Goal: Entertainment & Leisure: Consume media (video, audio)

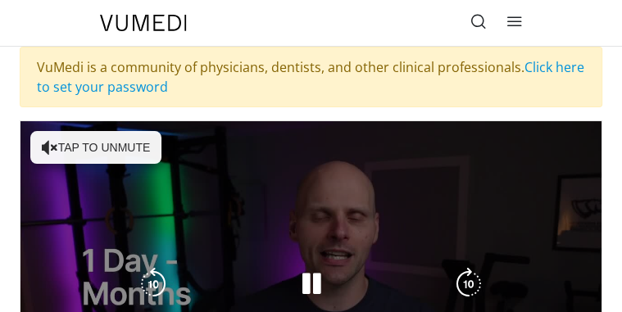
scroll to position [51, 0]
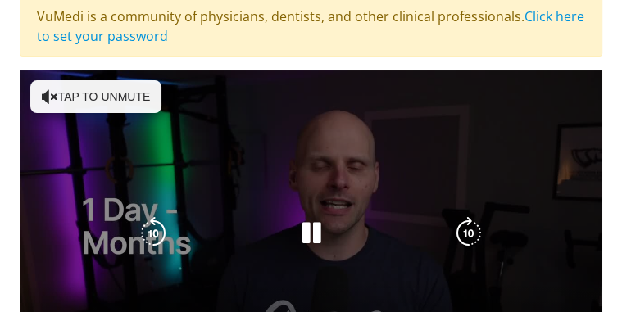
click at [52, 95] on icon "Video Player" at bounding box center [50, 96] width 16 height 16
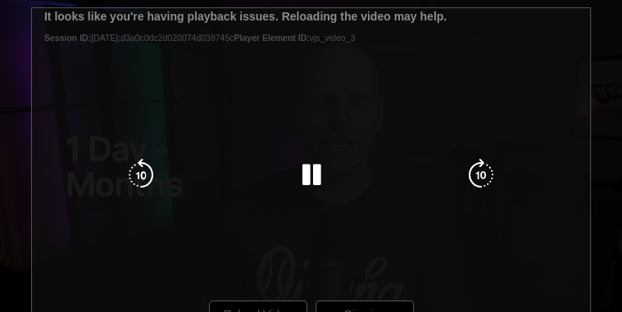
scroll to position [197, 0]
click at [138, 173] on icon "Video Player" at bounding box center [140, 175] width 33 height 33
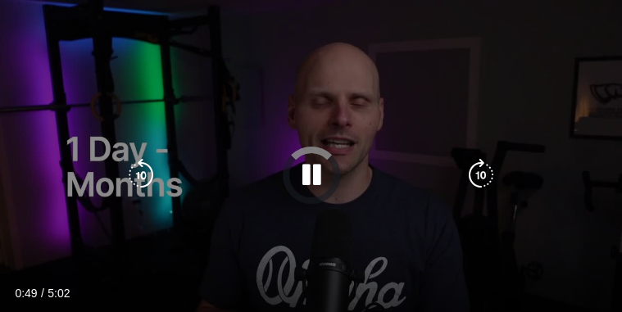
click at [133, 170] on icon "Video Player" at bounding box center [140, 175] width 33 height 33
